Goal: Complete application form

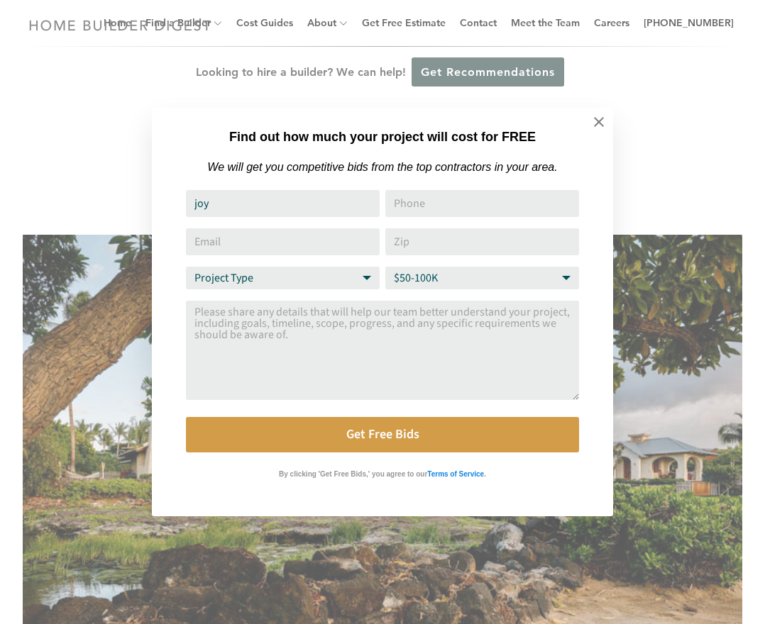
type input "joy"
type input "808"
click at [261, 206] on input "joy" at bounding box center [283, 203] width 194 height 27
type input "[PERSON_NAME]"
click at [444, 208] on input "808" at bounding box center [482, 203] width 194 height 27
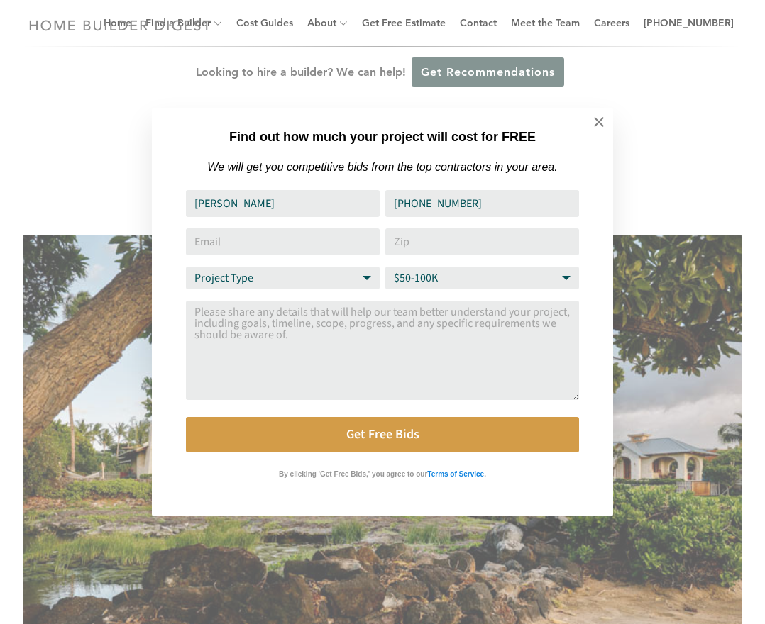
type input "[PHONE_NUMBER]"
click at [204, 248] on input "Email Address" at bounding box center [283, 241] width 194 height 27
type input "y"
type input "[EMAIL_ADDRESS][DOMAIN_NAME]"
click at [411, 243] on input "Zip" at bounding box center [482, 241] width 194 height 27
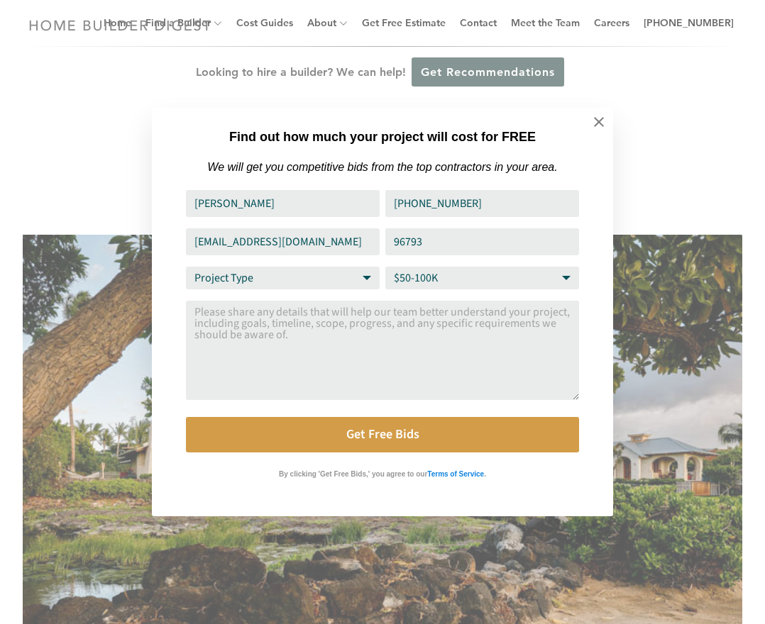
type input "96793"
click at [186, 267] on select "Project Type Home Remodel Home Build Commercial Improvement Home Addition Other" at bounding box center [283, 278] width 194 height 23
select select "Home Addition"
click option "Home Addition" at bounding box center [0, 0] width 0 height 0
click at [224, 313] on textarea "Comment or Message" at bounding box center [382, 350] width 393 height 99
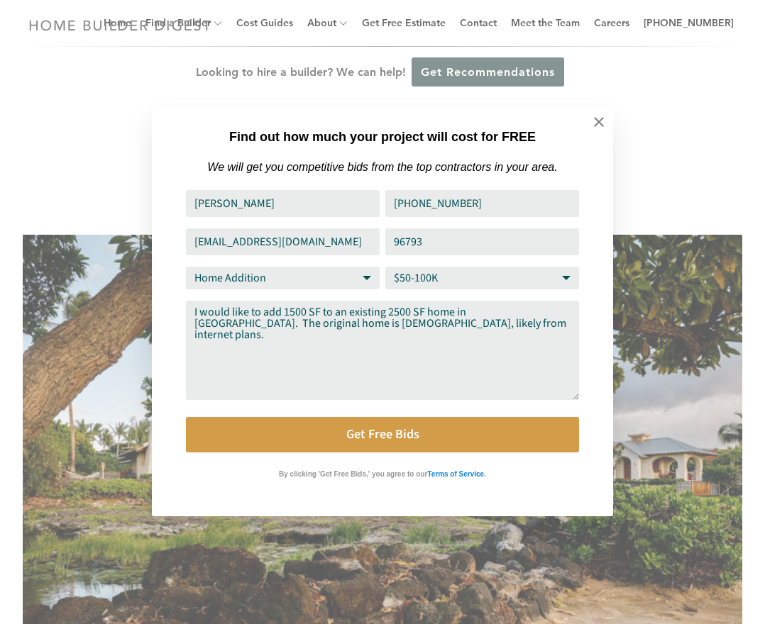
type textarea "I would like to add 1500 SF to an existing 2500 SF home in [GEOGRAPHIC_DATA]. T…"
click at [385, 267] on select "Budget Range $50-100K $100-250K $250-500K More than $500K" at bounding box center [482, 278] width 194 height 23
select select "More than $500K"
click option "More than $500K" at bounding box center [0, 0] width 0 height 0
click at [433, 330] on textarea "I would like to add 1500 SF to an existing 2500 SF home in [GEOGRAPHIC_DATA]. T…" at bounding box center [382, 350] width 393 height 99
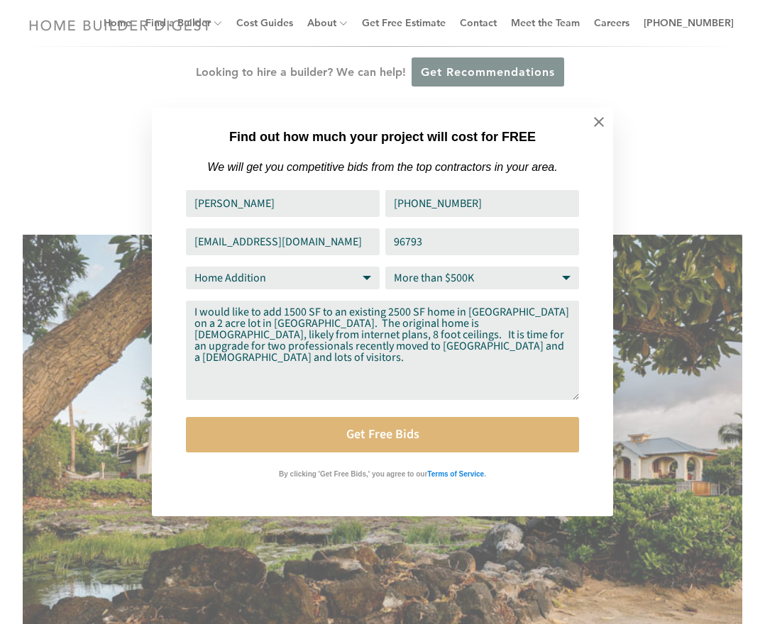
type textarea "I would like to add 1500 SF to an existing 2500 SF home in [GEOGRAPHIC_DATA] on…"
click at [365, 434] on button "Get Free Bids" at bounding box center [382, 434] width 393 height 35
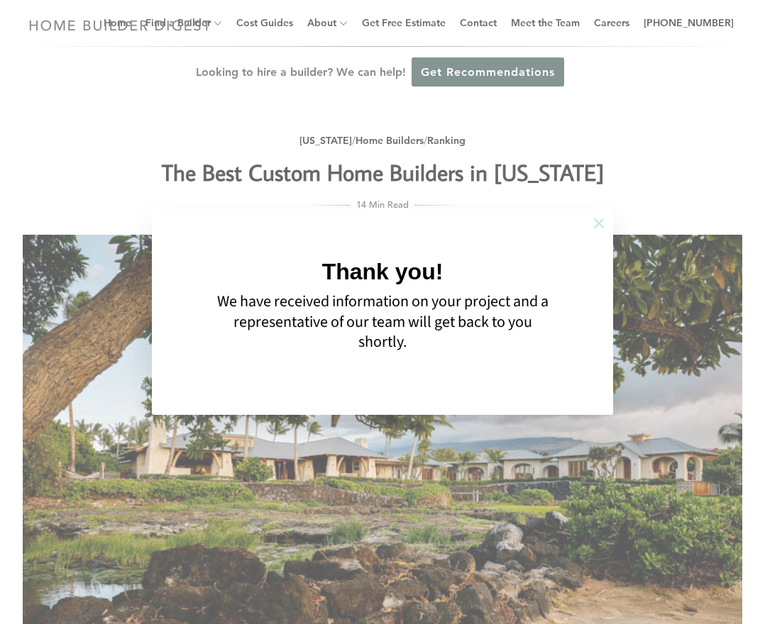
click at [597, 221] on icon at bounding box center [599, 224] width 10 height 10
